Goal: Transaction & Acquisition: Subscribe to service/newsletter

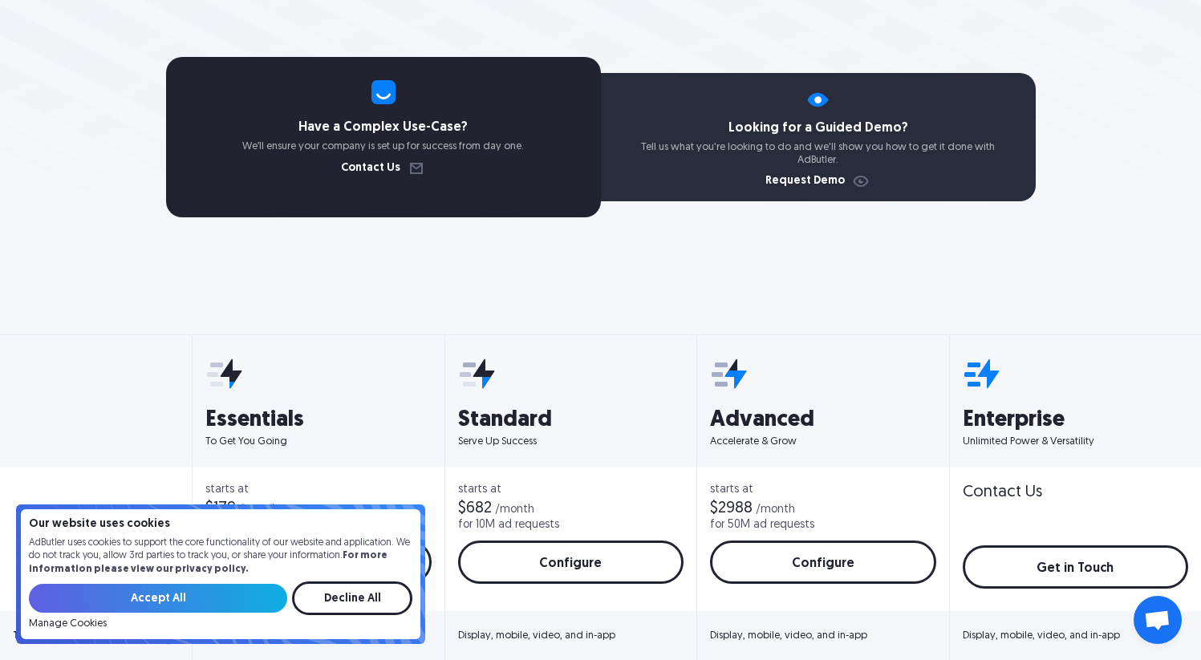
scroll to position [436, 0]
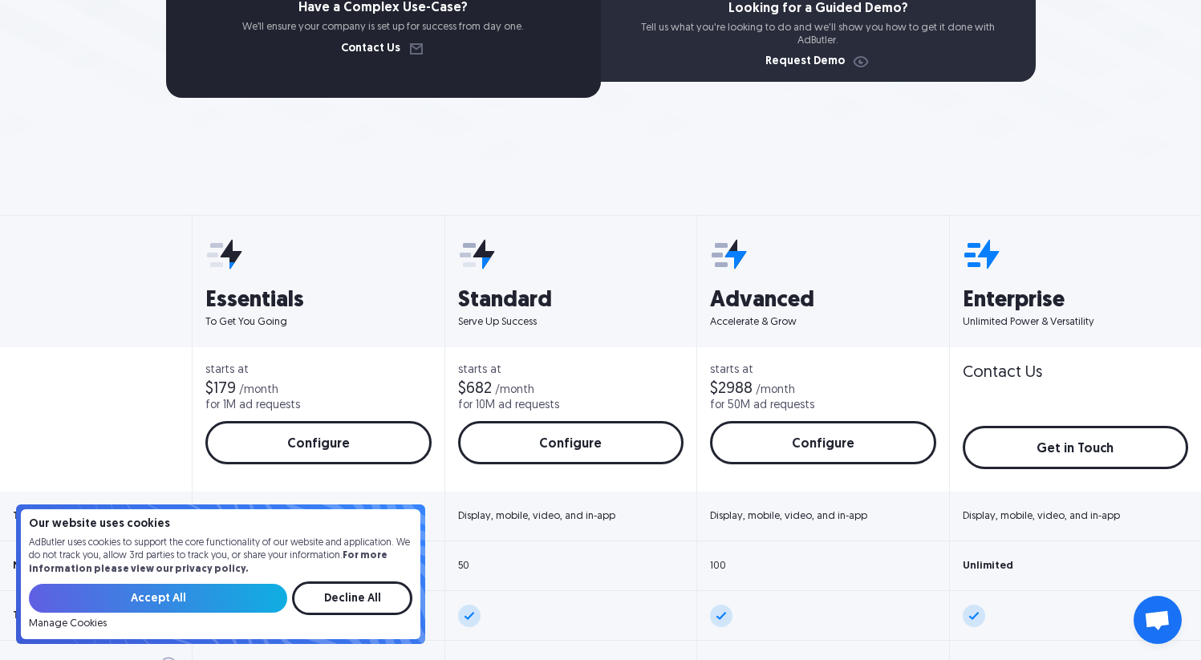
scroll to position [525, 0]
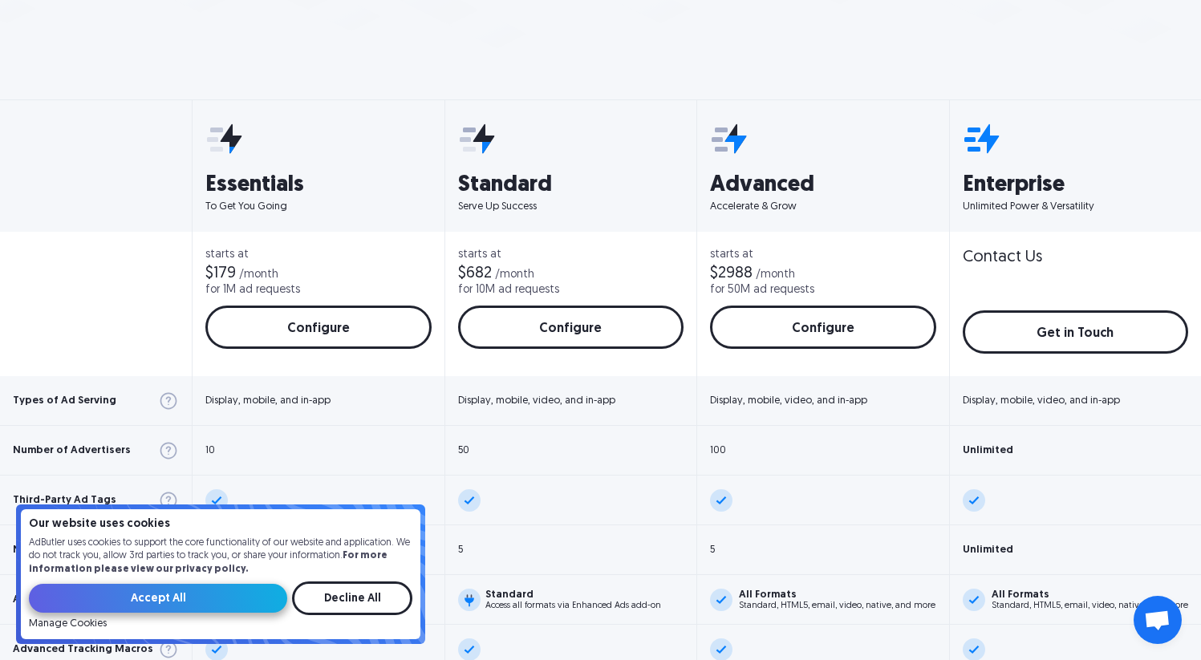
click at [215, 593] on input "Accept All" at bounding box center [158, 598] width 258 height 29
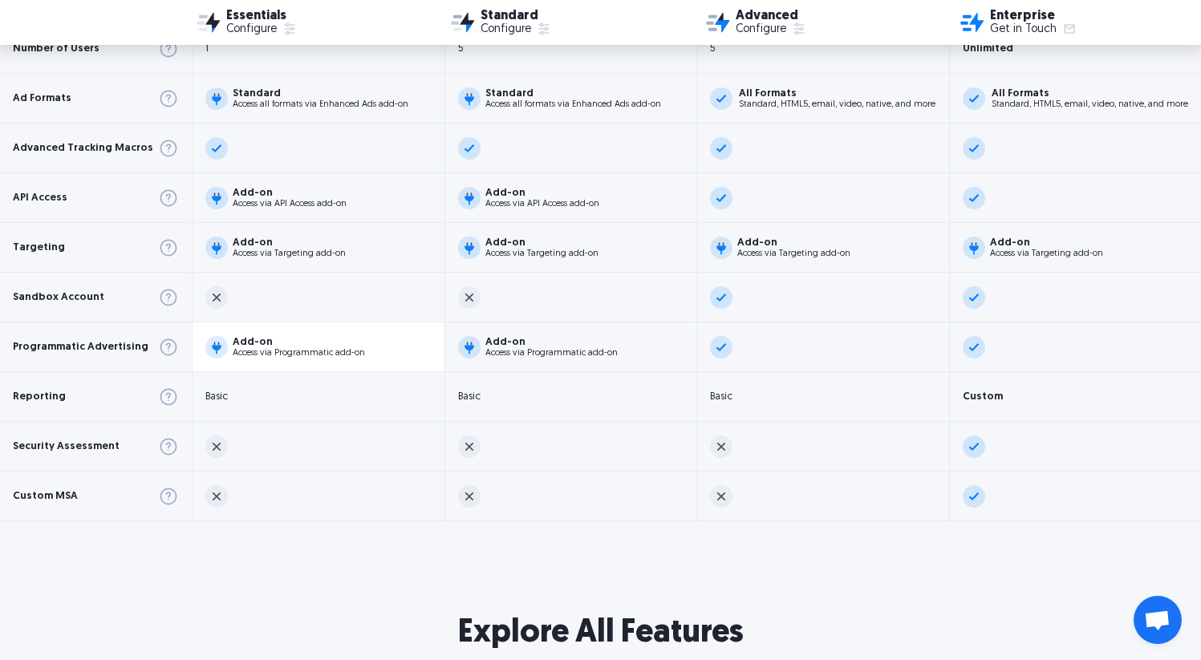
scroll to position [682, 0]
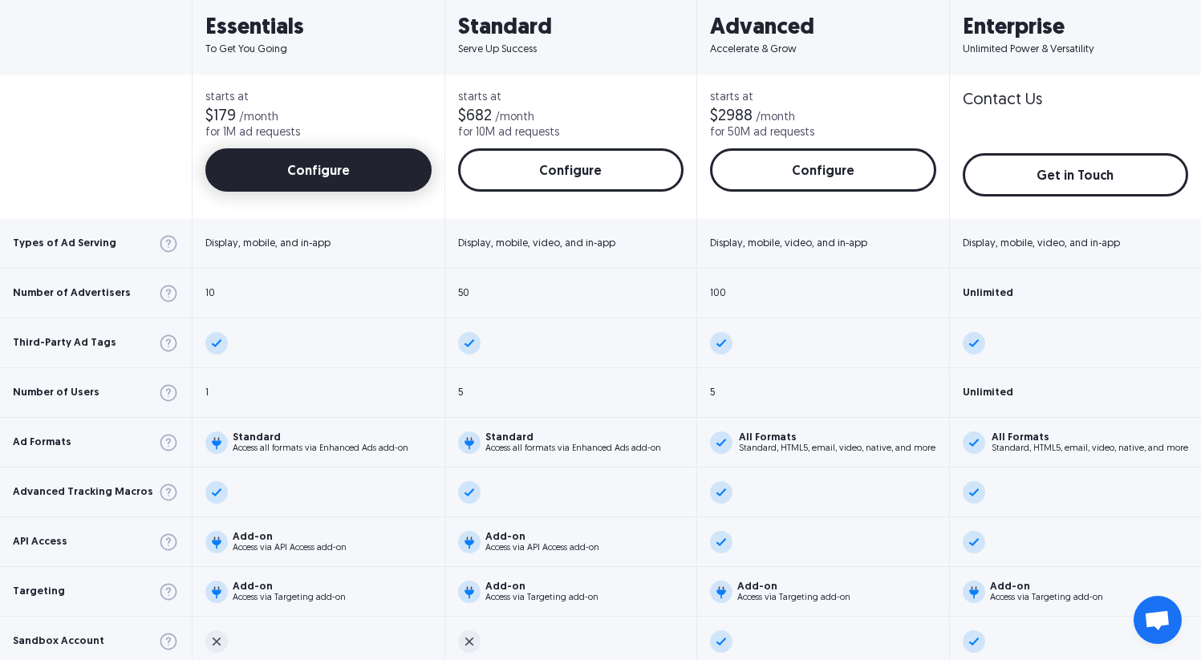
click at [305, 162] on link "Configure" at bounding box center [318, 169] width 226 height 43
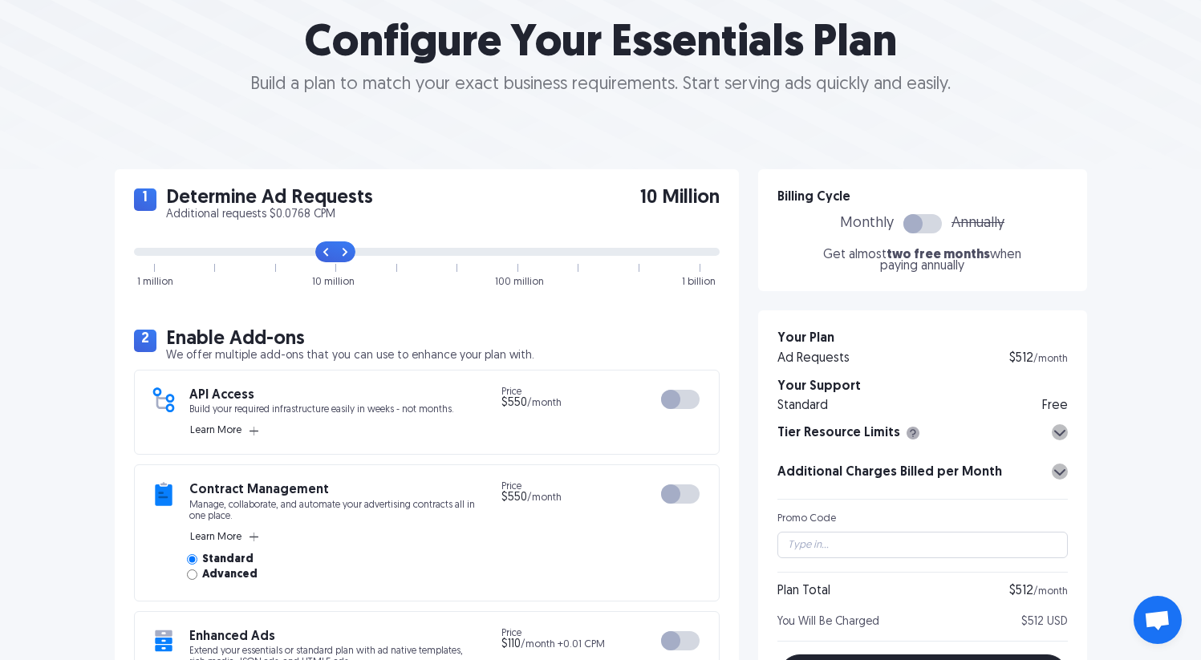
scroll to position [200, 0]
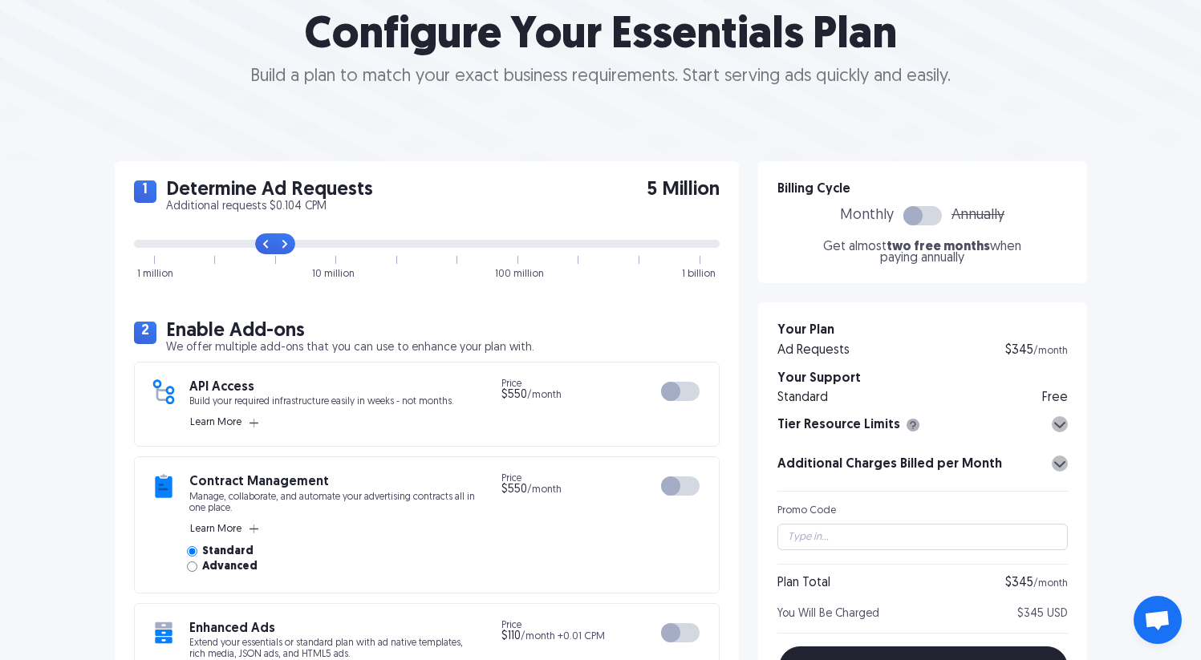
drag, startPoint x: 330, startPoint y: 247, endPoint x: 259, endPoint y: 262, distance: 72.2
type input "2"
click at [259, 248] on input "range" at bounding box center [427, 244] width 586 height 8
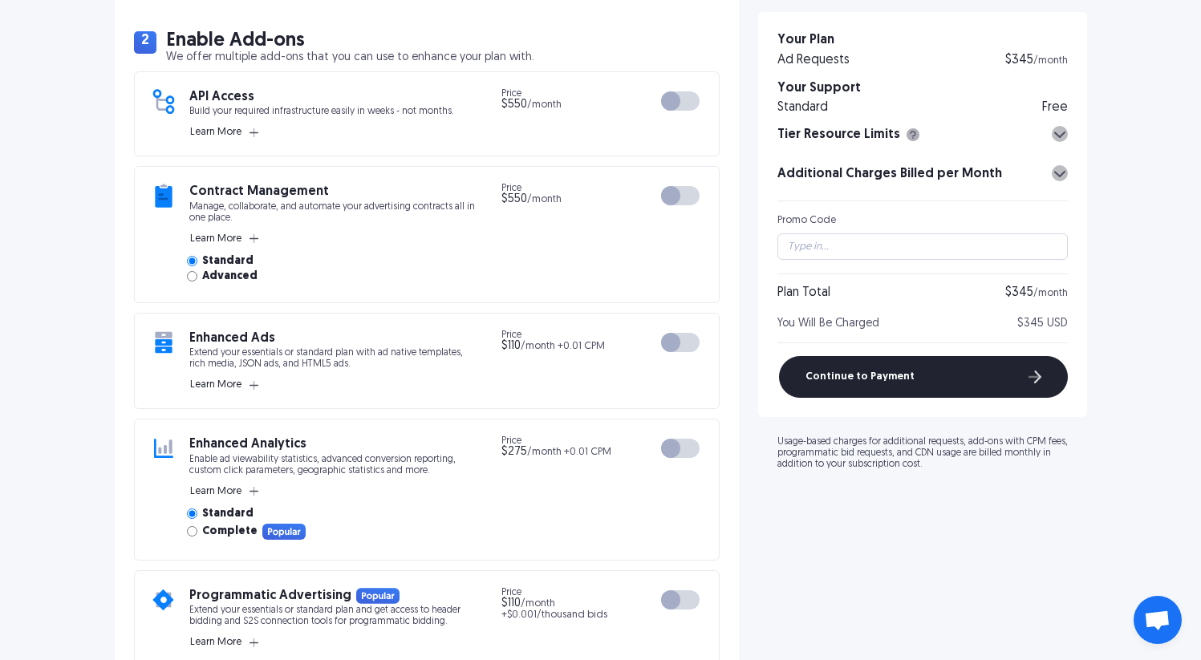
scroll to position [454, 0]
